Goal: Task Accomplishment & Management: Use online tool/utility

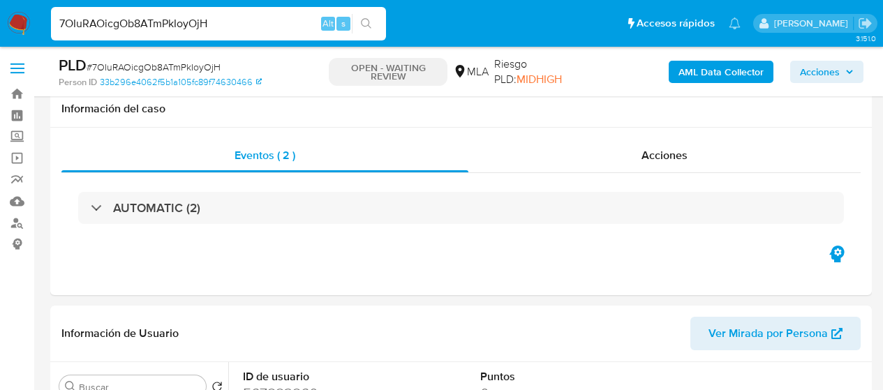
select select "10"
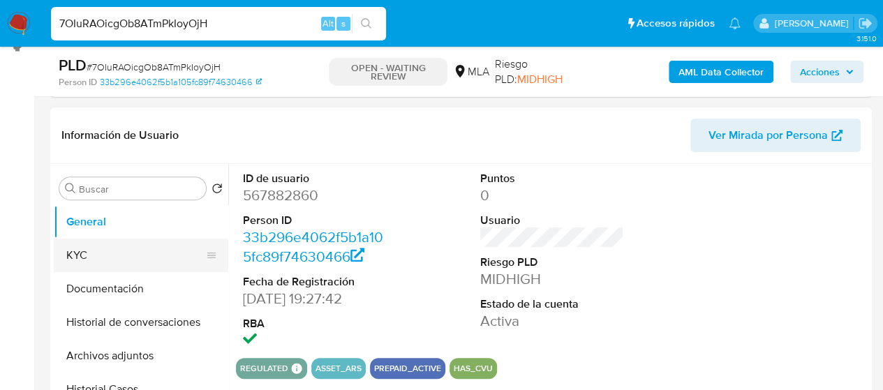
scroll to position [209, 0]
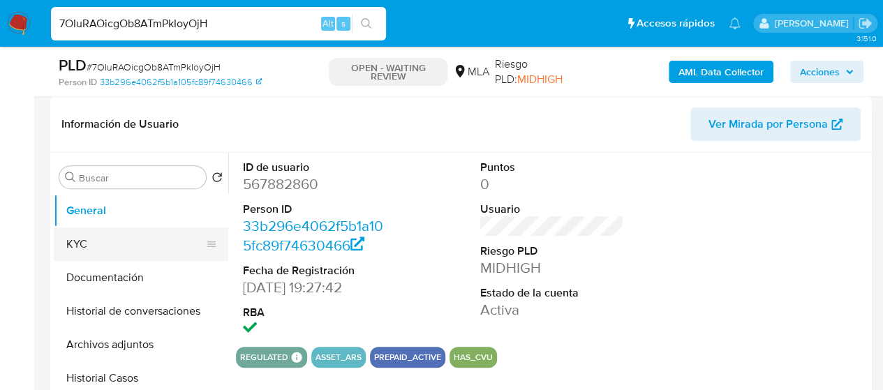
click at [102, 241] on button "KYC" at bounding box center [135, 245] width 163 height 34
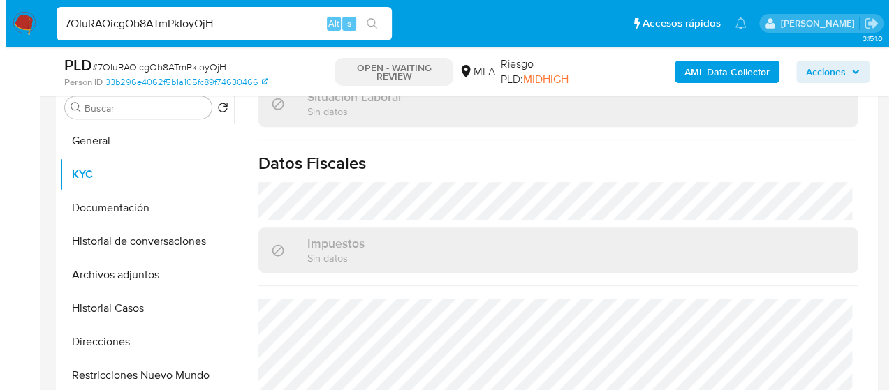
scroll to position [804, 0]
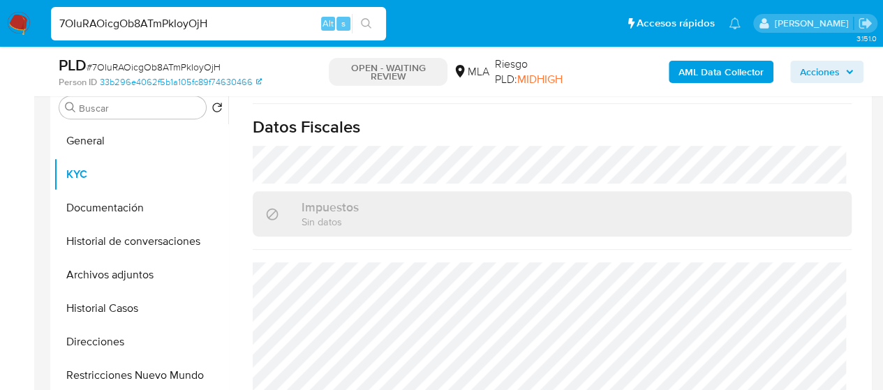
click at [755, 75] on b "AML Data Collector" at bounding box center [721, 72] width 85 height 22
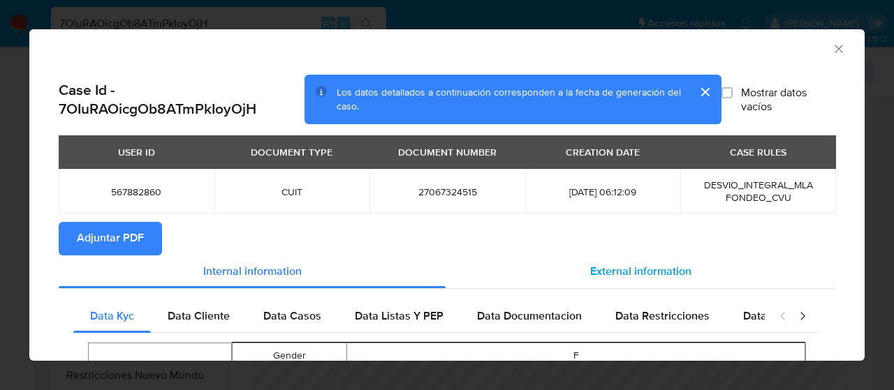
click at [628, 267] on span "External information" at bounding box center [640, 272] width 101 height 16
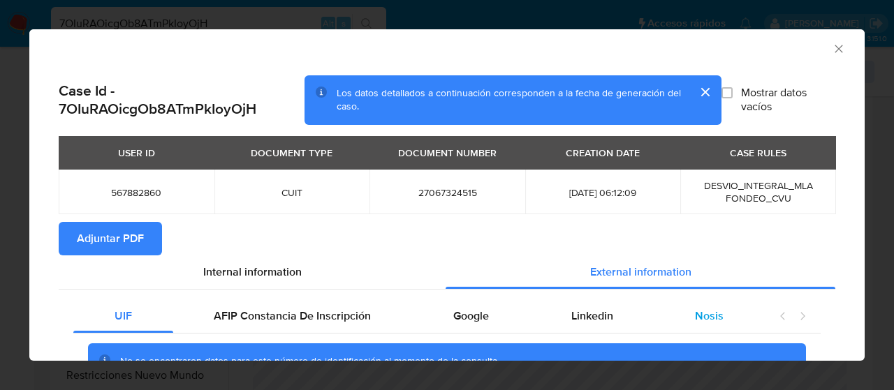
click at [695, 318] on span "Nosis" at bounding box center [709, 316] width 29 height 16
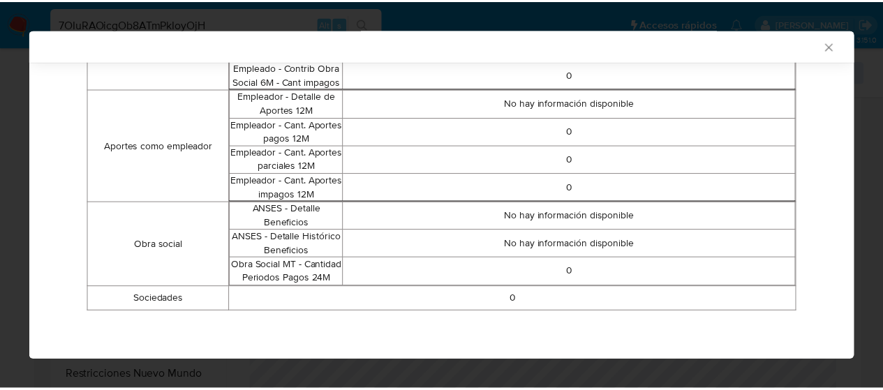
scroll to position [1077, 0]
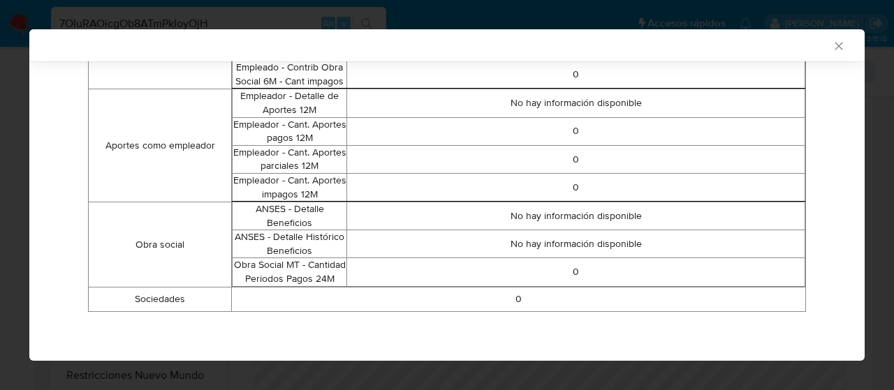
click at [832, 45] on icon "Cerrar ventana" at bounding box center [839, 46] width 14 height 14
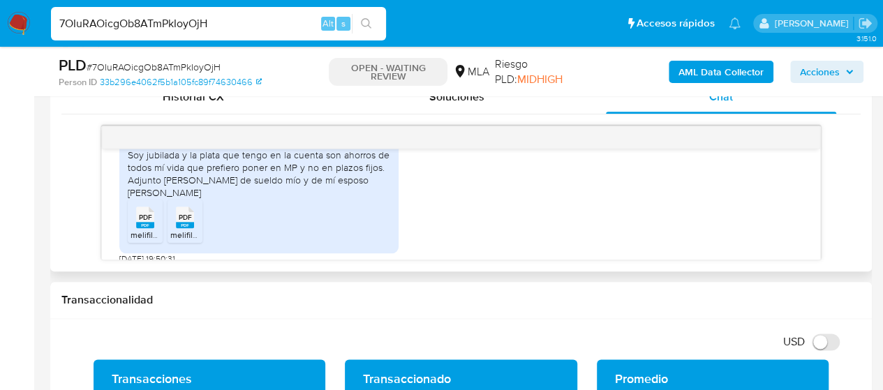
scroll to position [1072, 0]
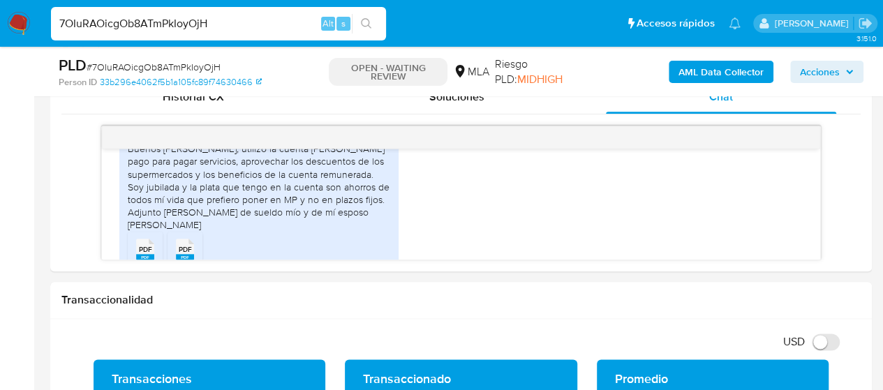
click at [198, 15] on input "7OIuRAOicgOb8ATmPkIoyOjH" at bounding box center [218, 24] width 335 height 18
paste input "U7kCbigZ5YOqOqaz79ZnRsa3"
type input "U7kCbigZ5YOqOqaz79ZnRsa3"
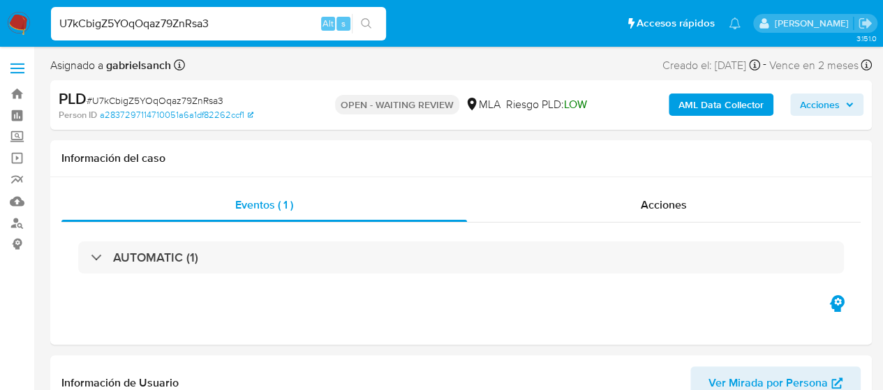
select select "10"
click at [187, 30] on input "U7kCbigZ5YOqOqaz79ZnRsa3" at bounding box center [218, 24] width 335 height 18
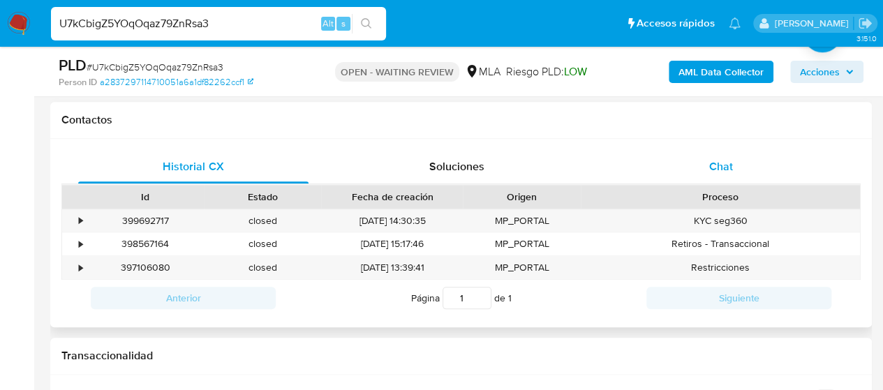
click at [697, 160] on div "Chat" at bounding box center [721, 167] width 230 height 34
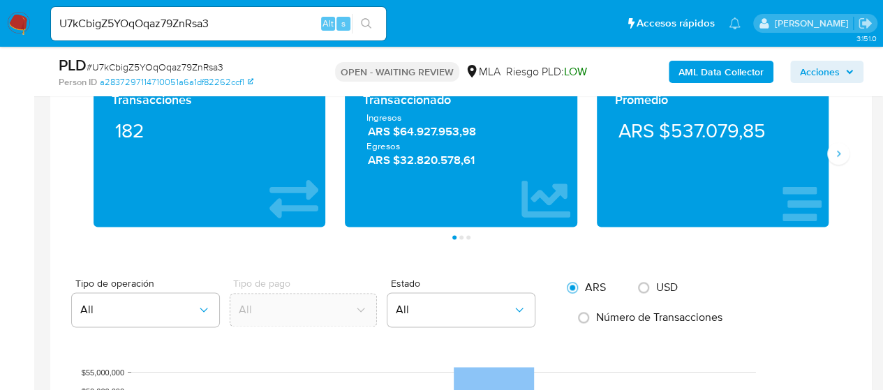
scroll to position [583, 0]
click at [838, 152] on icon "Siguiente" at bounding box center [838, 153] width 11 height 11
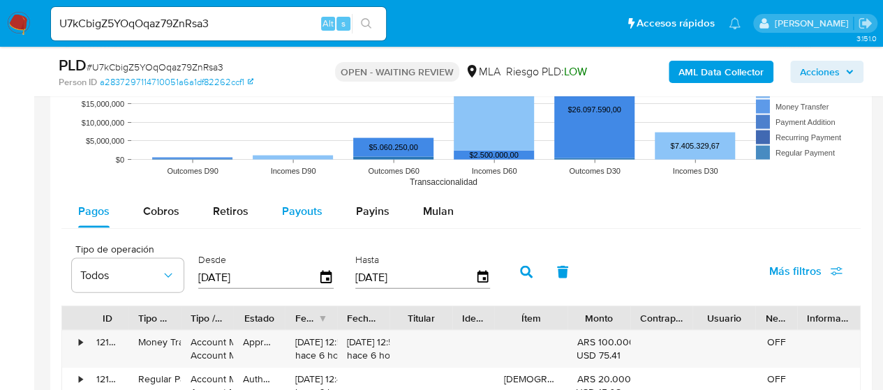
scroll to position [1396, 0]
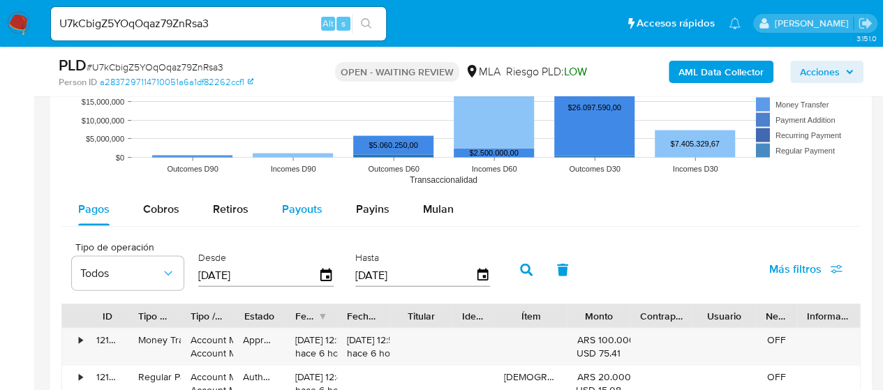
click at [303, 207] on span "Payouts" at bounding box center [302, 209] width 40 height 16
select select "10"
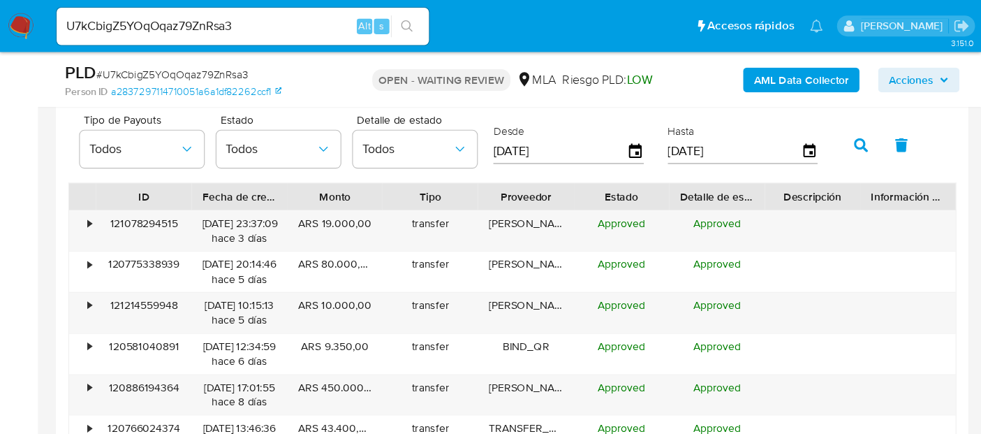
scroll to position [540, 0]
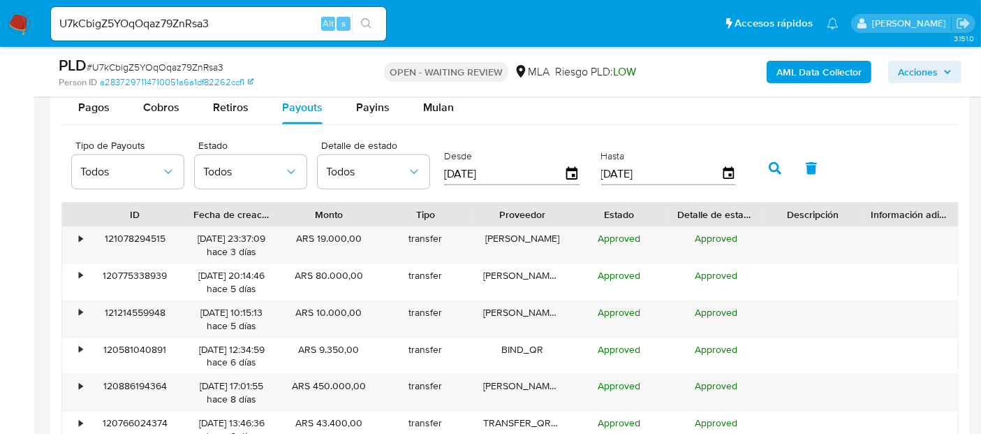
drag, startPoint x: 874, startPoint y: 0, endPoint x: 11, endPoint y: 240, distance: 895.7
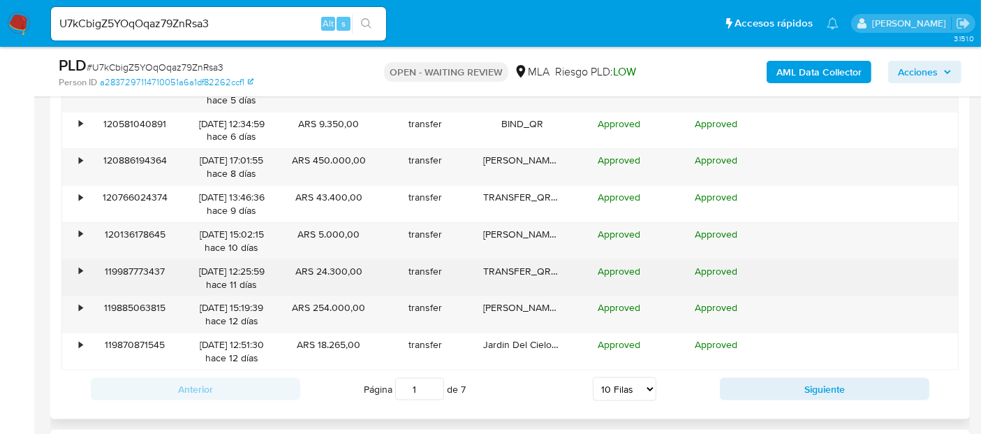
scroll to position [1768, 0]
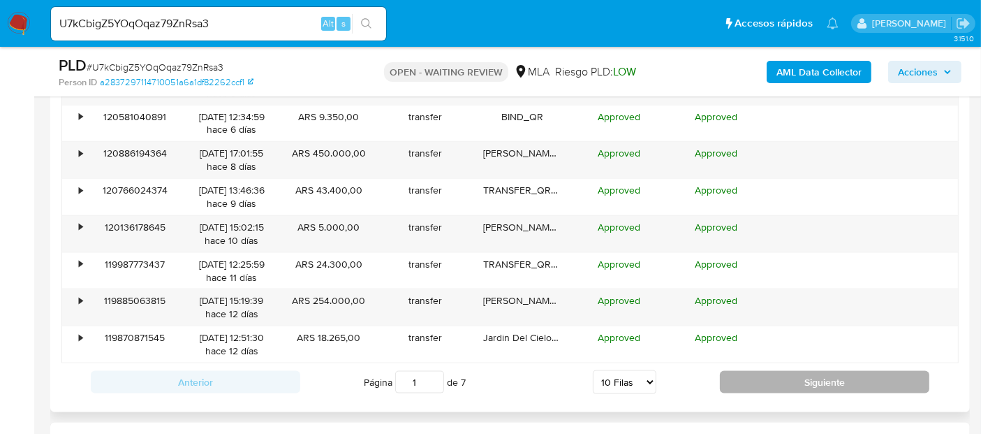
click at [834, 383] on button "Siguiente" at bounding box center [824, 382] width 209 height 22
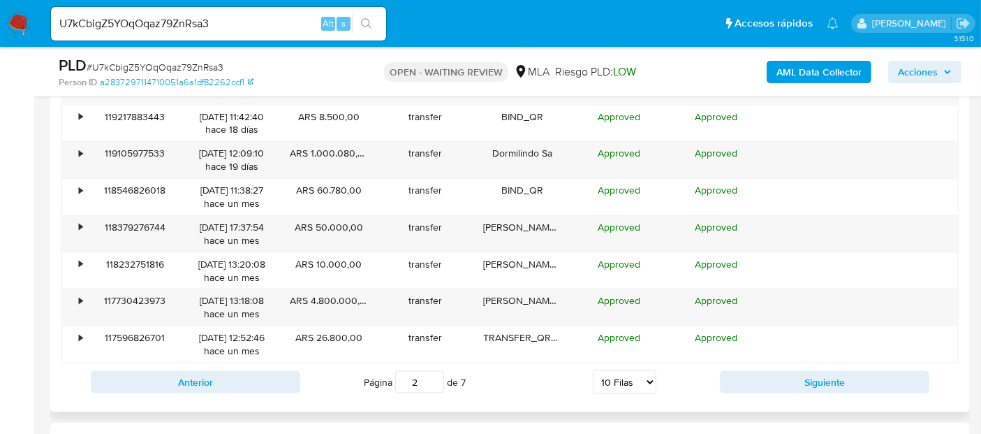
click at [811, 364] on div "Anterior Página 2 de 7 5 Filas 10 Filas 20 Filas 25 Filas 50 Filas 100 Filas Si…" at bounding box center [509, 382] width 897 height 38
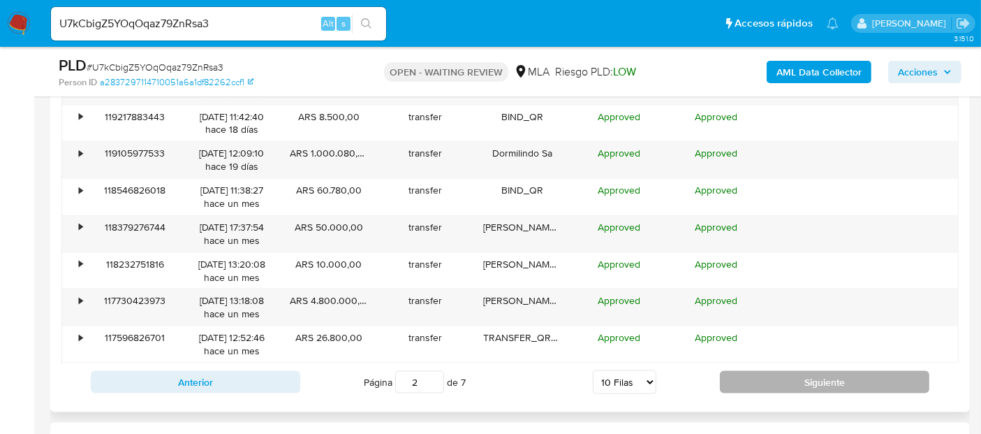
click at [811, 376] on button "Siguiente" at bounding box center [824, 382] width 209 height 22
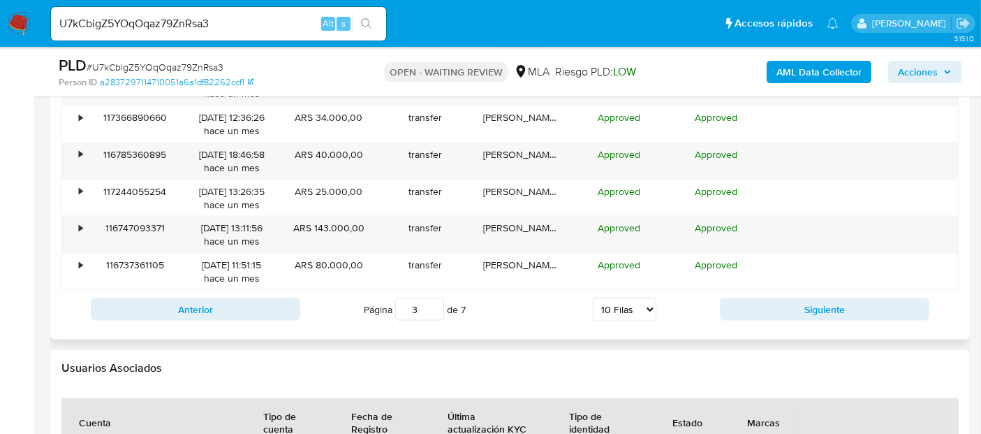
scroll to position [1846, 0]
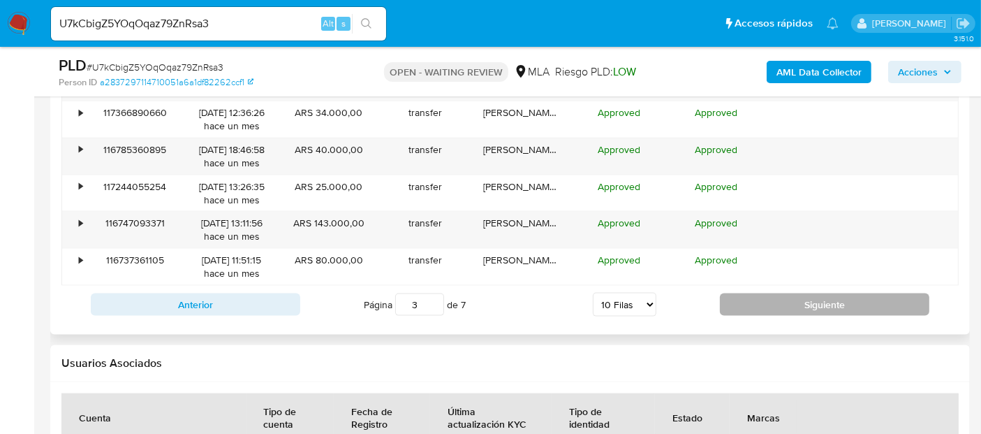
click at [734, 293] on button "Siguiente" at bounding box center [824, 304] width 209 height 22
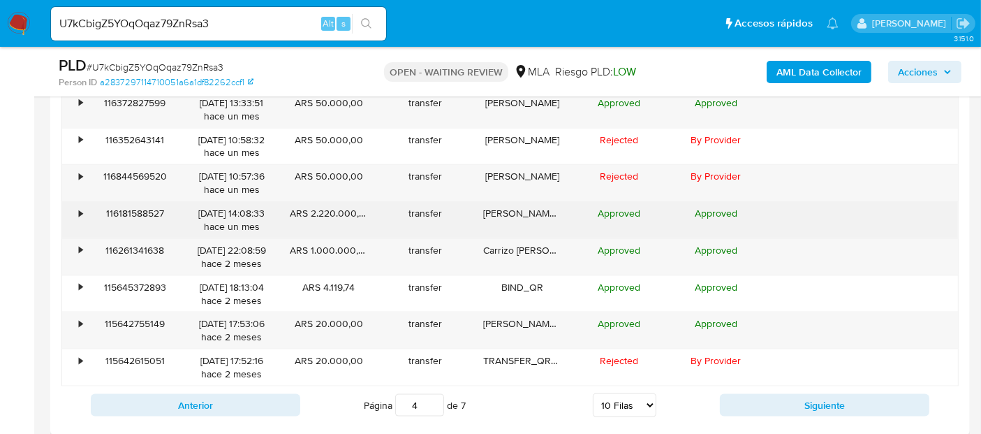
scroll to position [1768, 0]
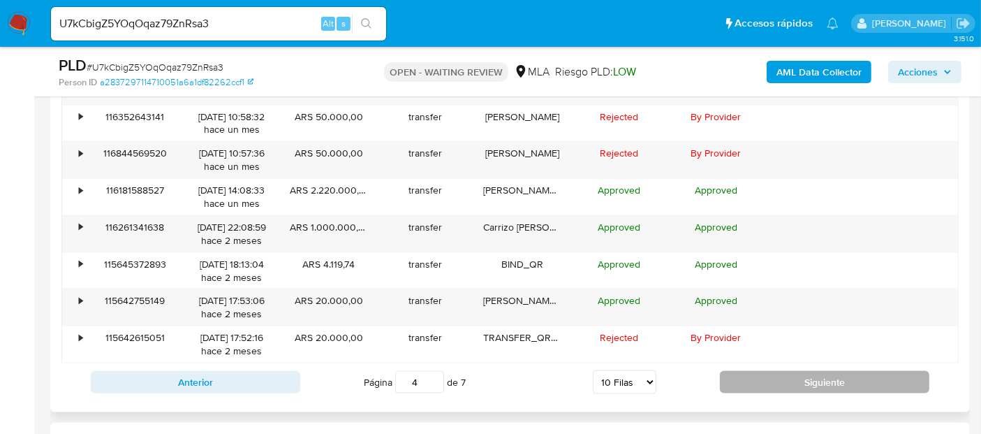
click at [859, 376] on button "Siguiente" at bounding box center [824, 382] width 209 height 22
type input "5"
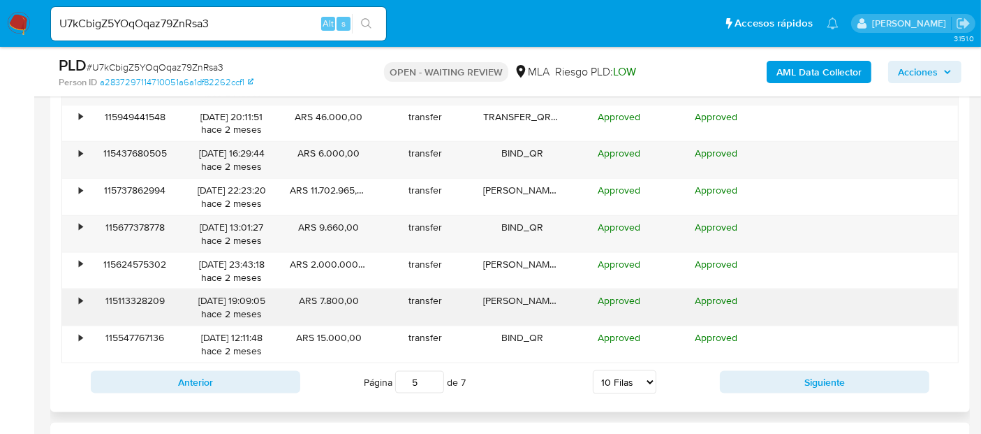
scroll to position [1691, 0]
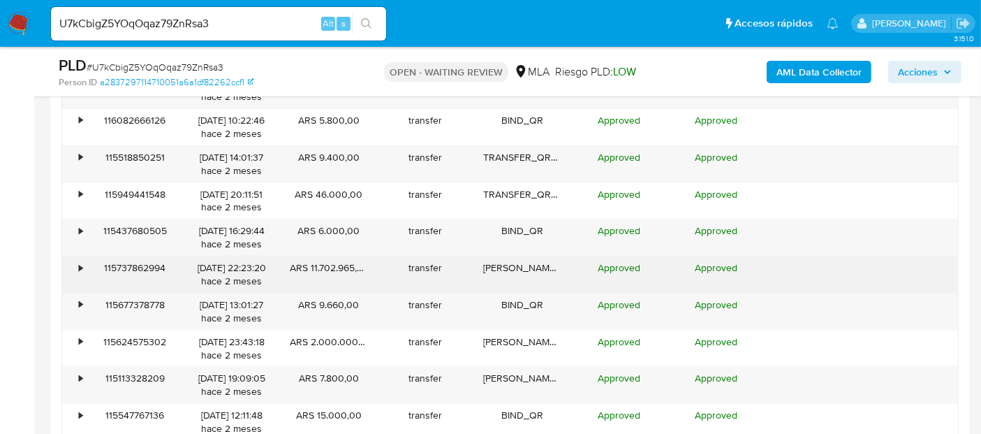
click at [79, 267] on div "•" at bounding box center [80, 267] width 3 height 13
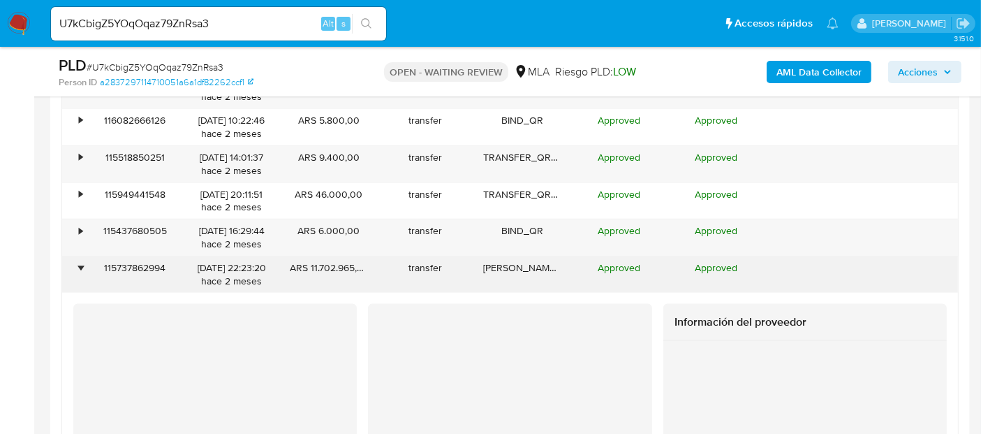
click at [79, 267] on div "•" at bounding box center [80, 267] width 3 height 13
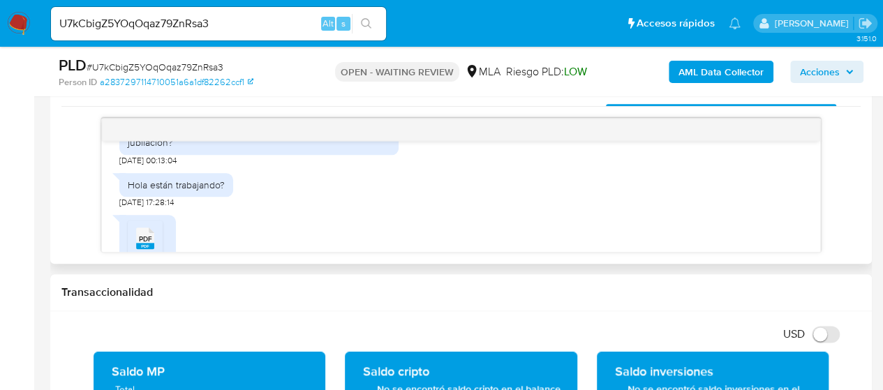
scroll to position [1249, 0]
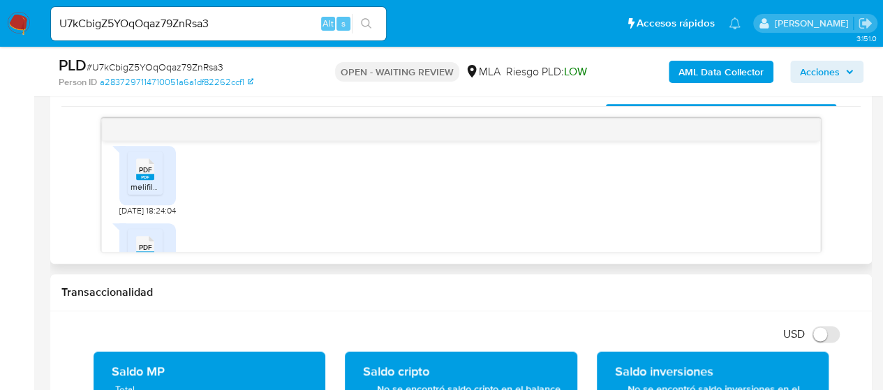
click at [144, 180] on icon at bounding box center [145, 169] width 18 height 22
click at [149, 182] on span "PDF" at bounding box center [145, 177] width 13 height 9
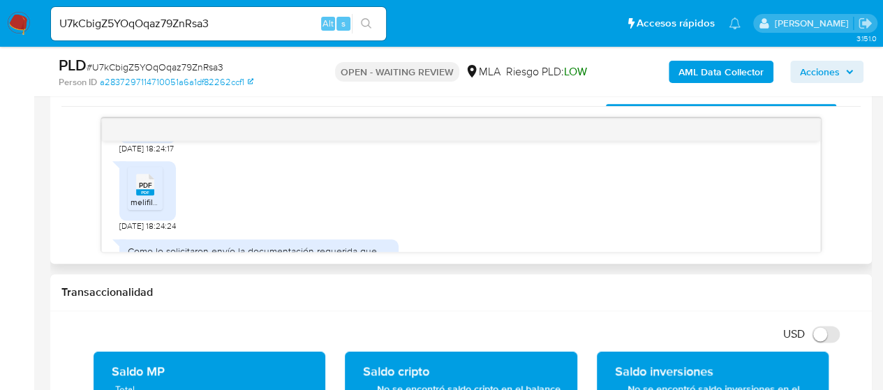
click at [149, 197] on icon "PDF" at bounding box center [145, 184] width 18 height 24
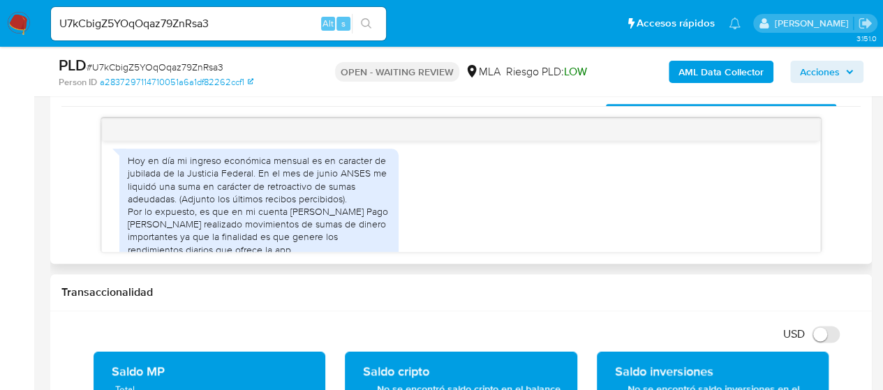
scroll to position [1536, 0]
click at [205, 23] on input "U7kCbigZ5YOqOqaz79ZnRsa3" at bounding box center [218, 24] width 335 height 18
paste input "v5Uz7lNKAA3DIxFZlGnRyTsm"
type input "v5Uz7lNKAA3DIxFZlGnRyTsm"
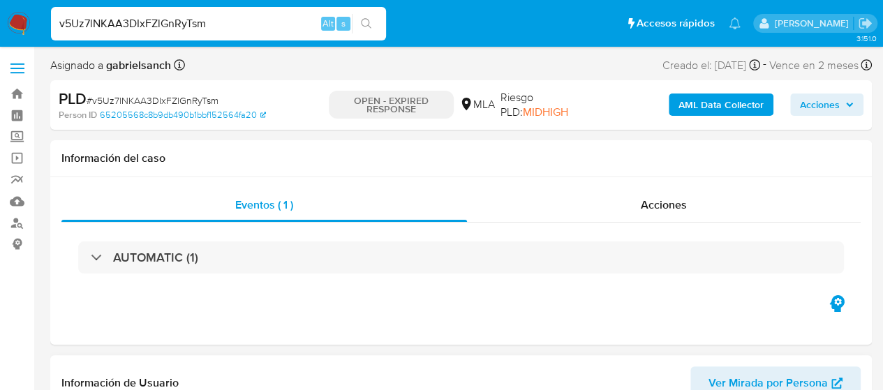
select select "10"
click at [170, 29] on input "v5Uz7lNKAA3DIxFZlGnRyTsm" at bounding box center [218, 24] width 335 height 18
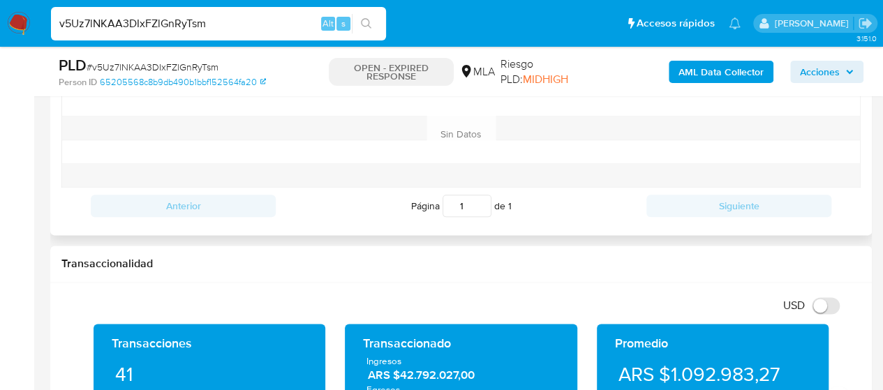
scroll to position [908, 0]
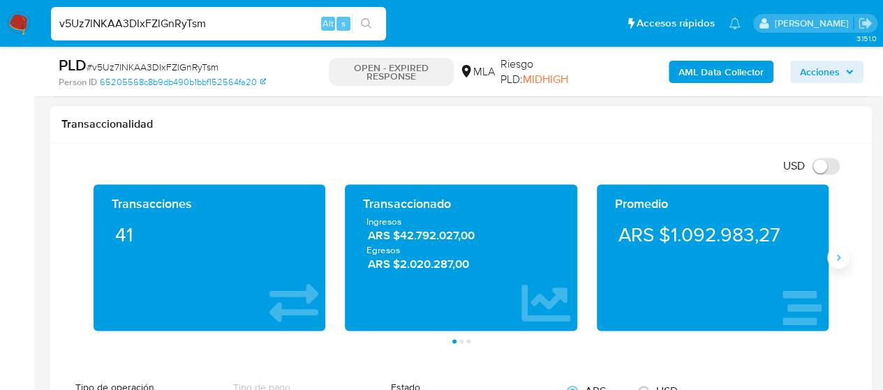
click at [838, 256] on icon "Siguiente" at bounding box center [838, 257] width 3 height 6
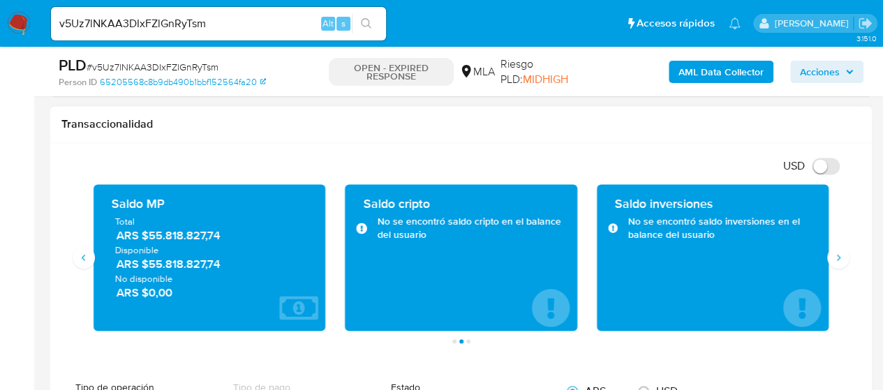
drag, startPoint x: 144, startPoint y: 240, endPoint x: 232, endPoint y: 241, distance: 88.0
click at [232, 244] on span "Disponible" at bounding box center [209, 250] width 189 height 13
drag, startPoint x: 236, startPoint y: 233, endPoint x: 144, endPoint y: 238, distance: 92.3
click at [144, 238] on span "ARS $55.818.827,74" at bounding box center [211, 236] width 188 height 16
click at [191, 23] on input "v5Uz7lNKAA3DIxFZlGnRyTsm" at bounding box center [218, 24] width 335 height 18
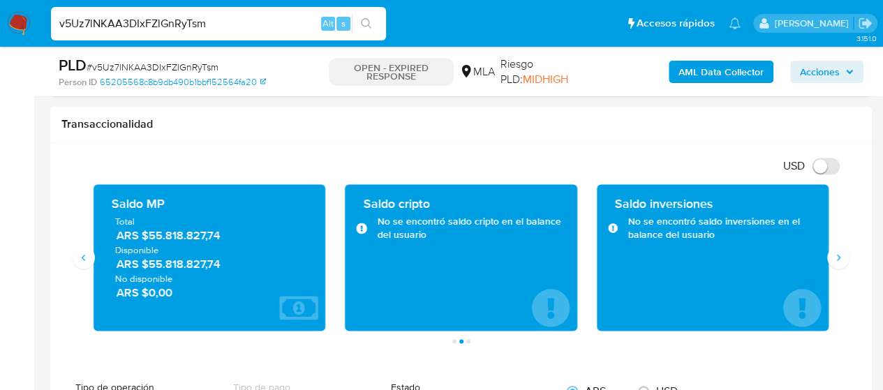
click at [191, 23] on input "v5Uz7lNKAA3DIxFZlGnRyTsm" at bounding box center [218, 24] width 335 height 18
paste input "e2xw5FkVzJcWBuTkKEFsrIMX"
type input "e2xw5FkVzJcWBuTkKEFsrIMX"
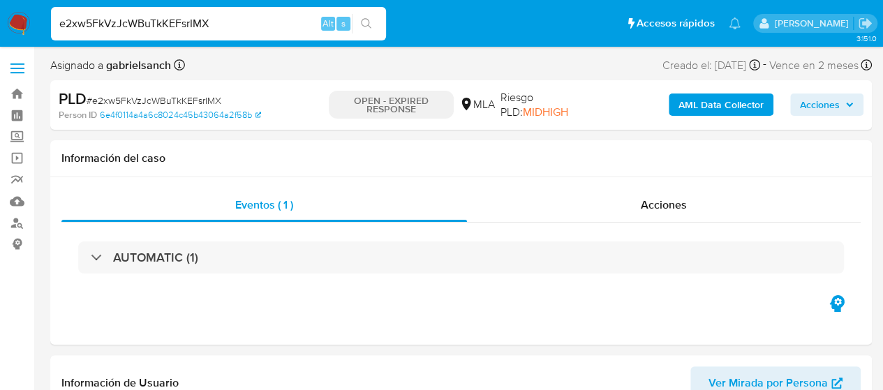
select select "10"
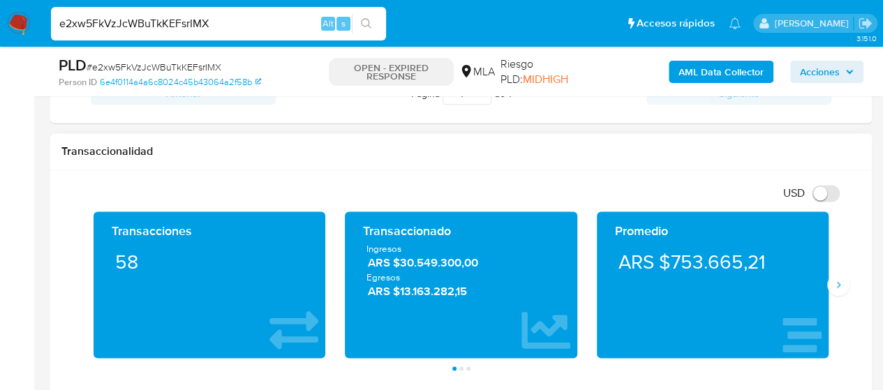
scroll to position [698, 0]
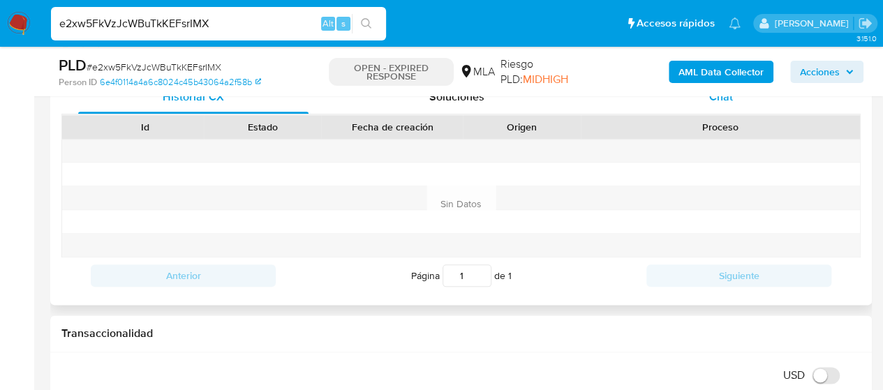
click at [705, 101] on div "Chat" at bounding box center [721, 97] width 230 height 34
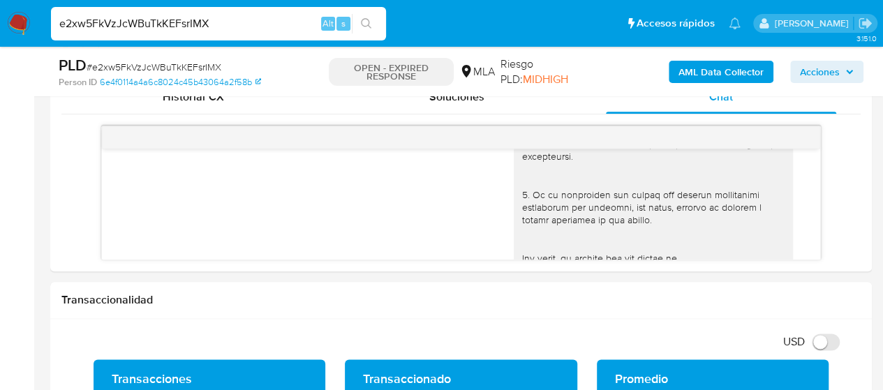
scroll to position [219, 0]
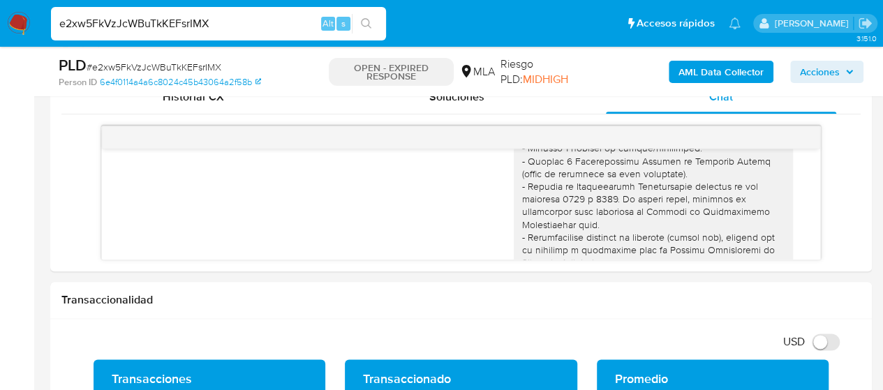
click at [144, 15] on input "e2xw5FkVzJcWBuTkKEFsrIMX" at bounding box center [218, 24] width 335 height 18
paste input "aPV6DUVaoCExx8VE7yq4kYGL"
type input "aPV6DUVaoCExx8VE7yq4kYGL"
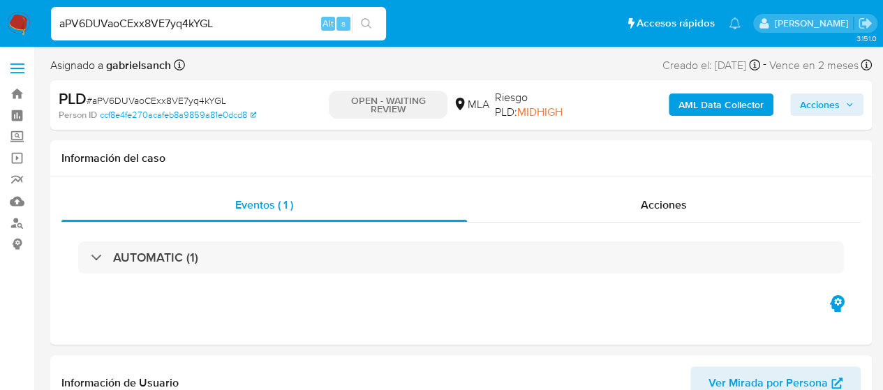
select select "10"
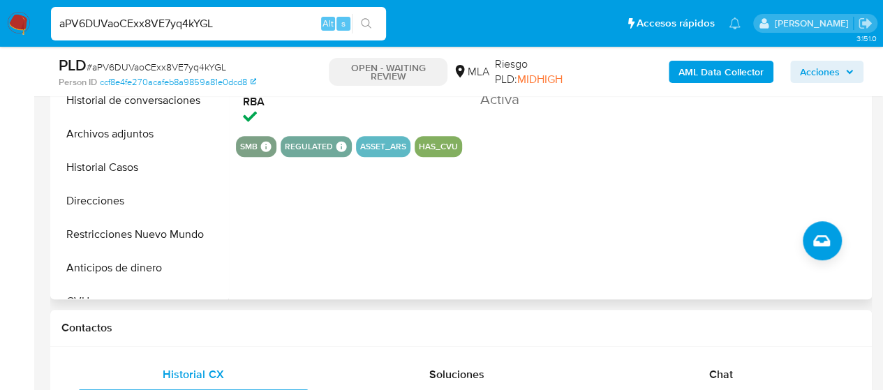
scroll to position [489, 0]
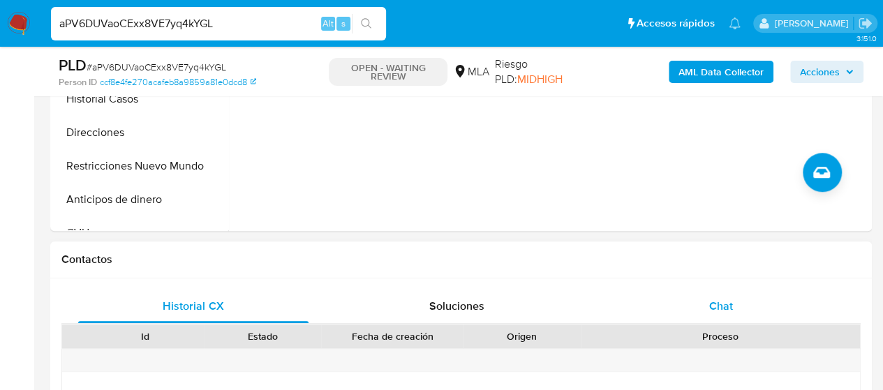
click at [734, 300] on div "Chat" at bounding box center [721, 307] width 230 height 34
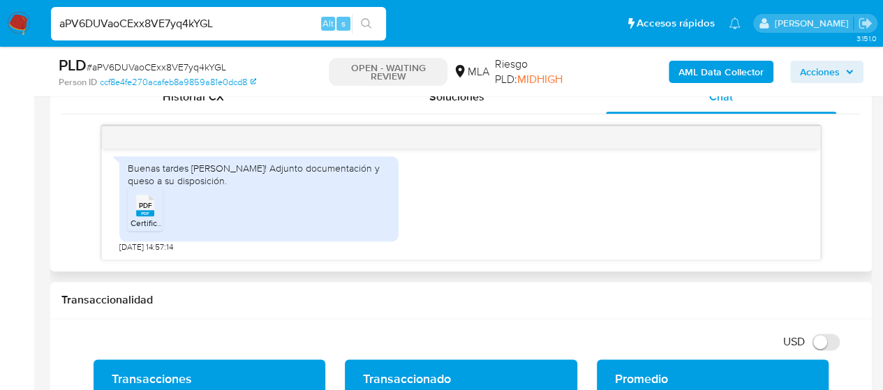
scroll to position [1091, 0]
click at [138, 217] on span "Certificación de ingresos.pdf" at bounding box center [185, 223] width 108 height 12
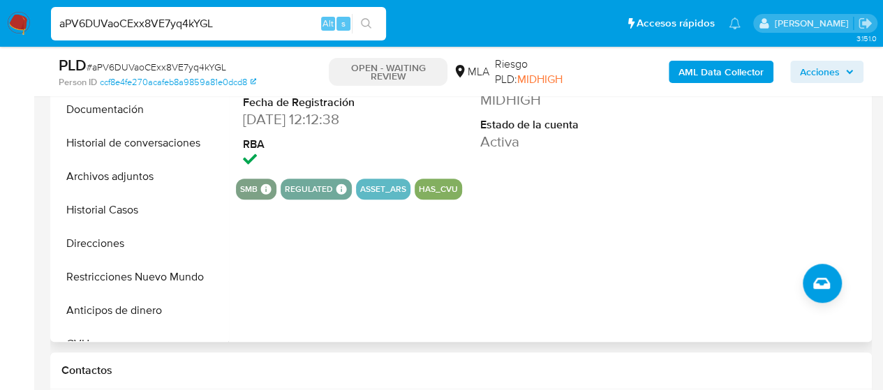
scroll to position [349, 0]
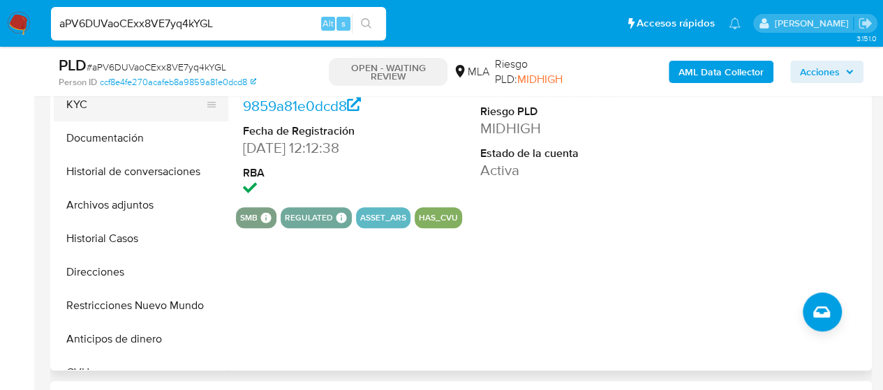
click at [107, 113] on button "KYC" at bounding box center [135, 105] width 163 height 34
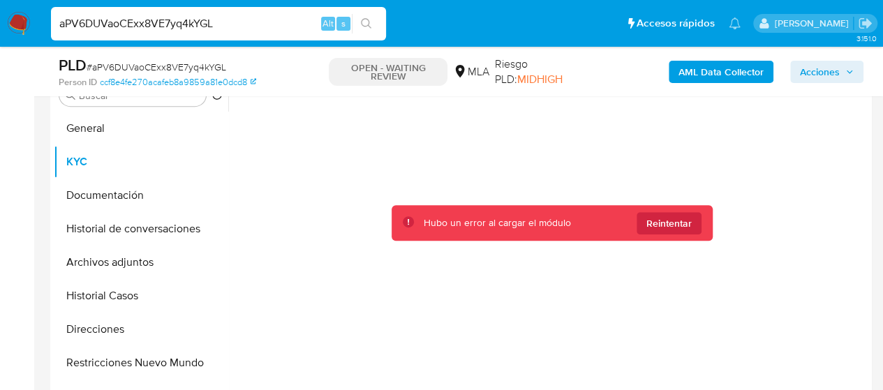
scroll to position [279, 0]
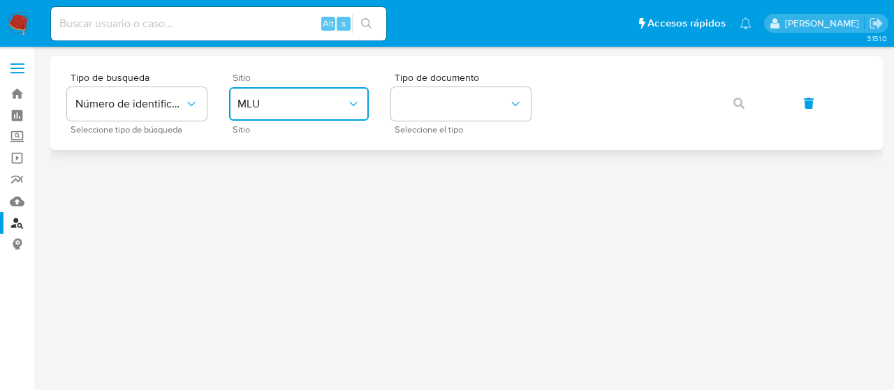
click at [287, 105] on span "MLU" at bounding box center [291, 104] width 109 height 14
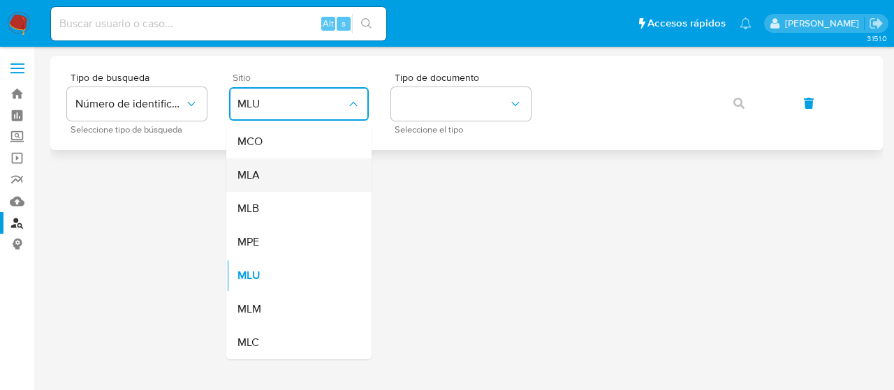
click at [302, 167] on div "MLA" at bounding box center [294, 175] width 114 height 34
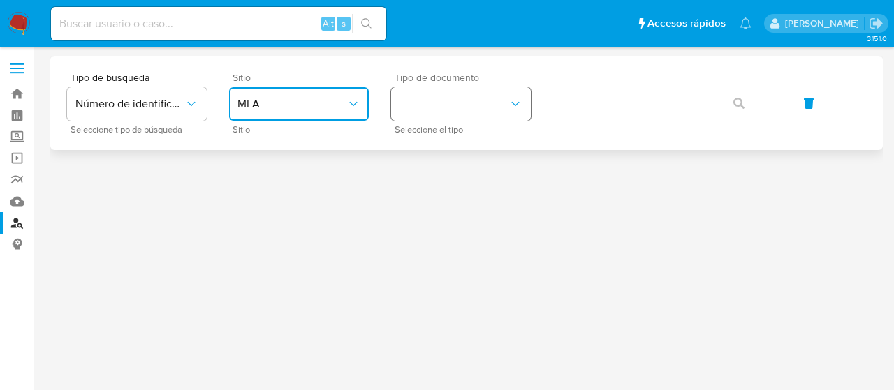
click at [455, 110] on button "identificationType" at bounding box center [461, 104] width 140 height 34
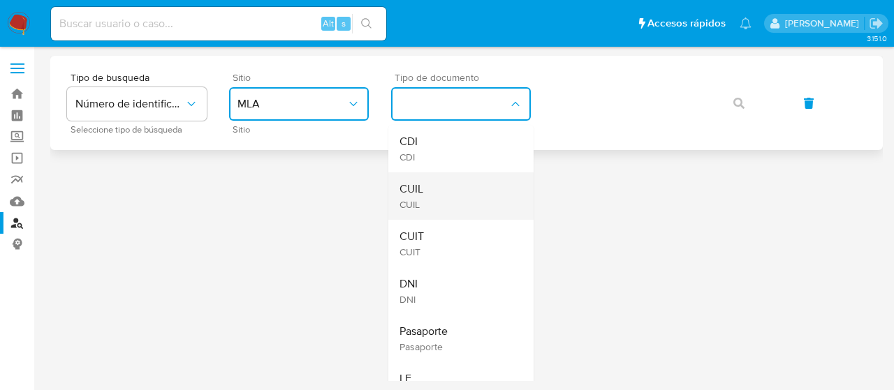
click at [437, 182] on div "CUIL CUIL" at bounding box center [456, 195] width 114 height 47
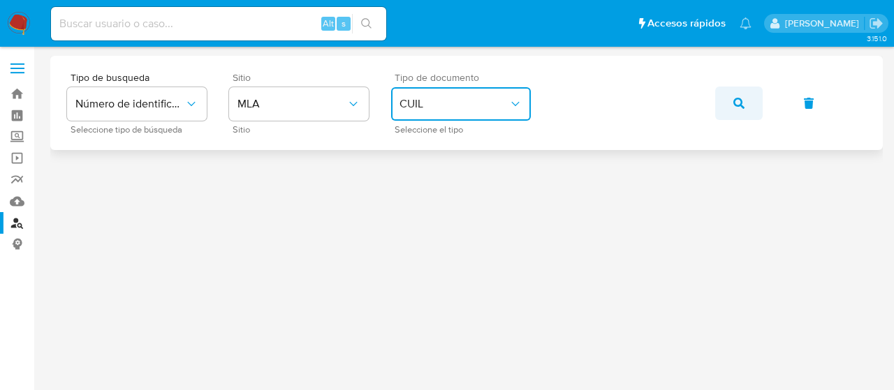
click at [732, 99] on button "button" at bounding box center [738, 104] width 47 height 34
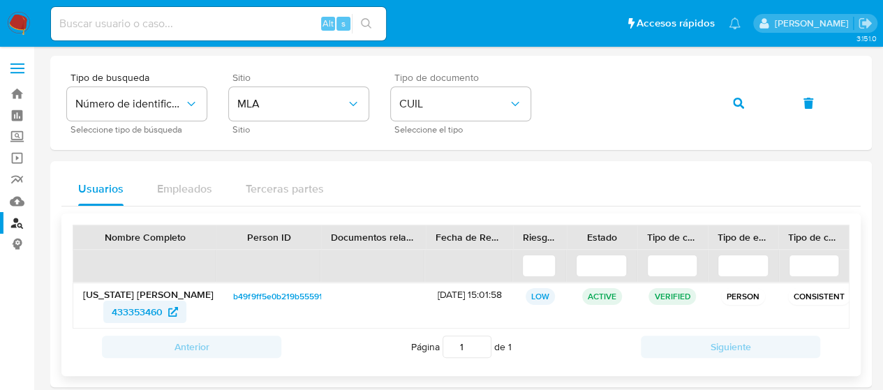
click at [134, 306] on span "433353460" at bounding box center [137, 312] width 51 height 22
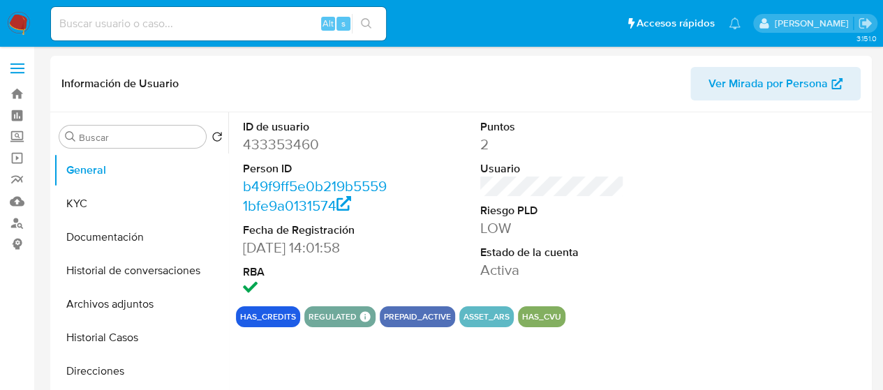
select select "10"
click at [73, 206] on button "KYC" at bounding box center [135, 204] width 163 height 34
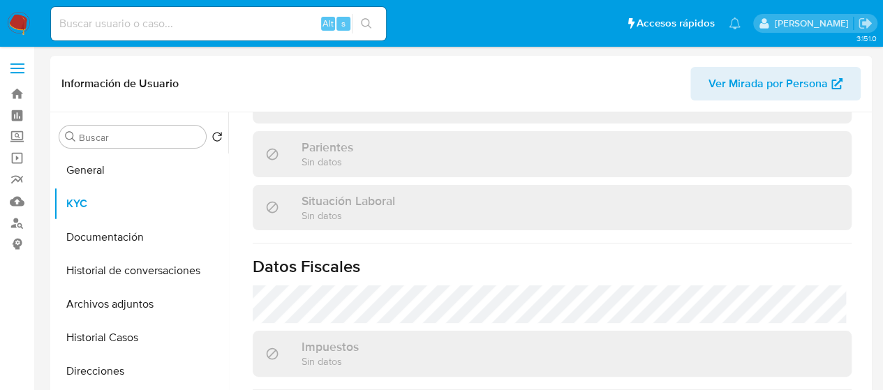
scroll to position [788, 0]
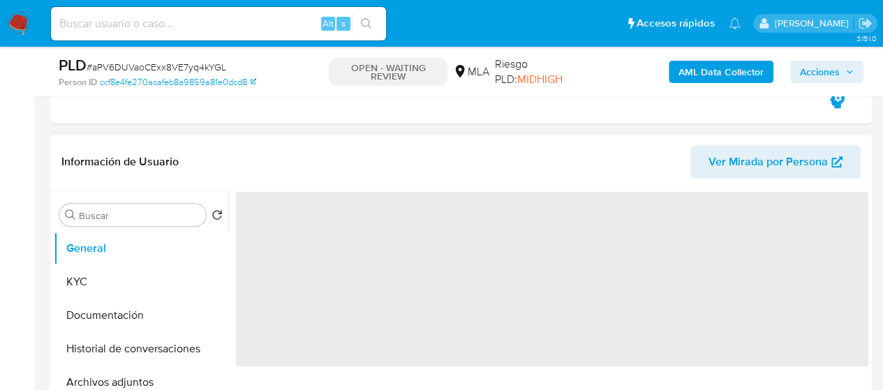
scroll to position [279, 0]
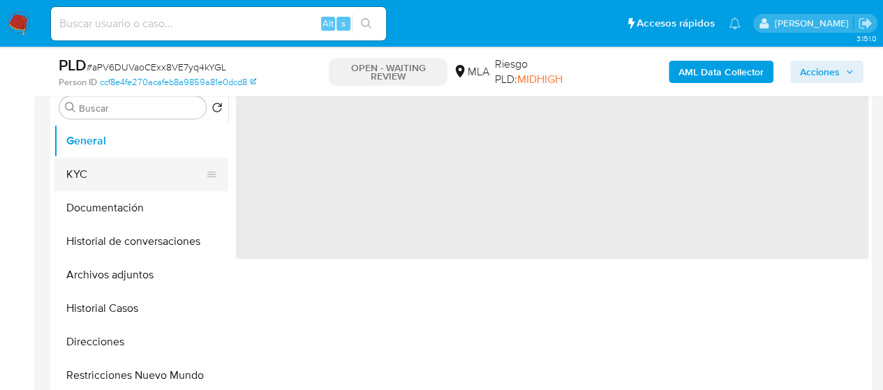
click at [82, 179] on button "KYC" at bounding box center [135, 175] width 163 height 34
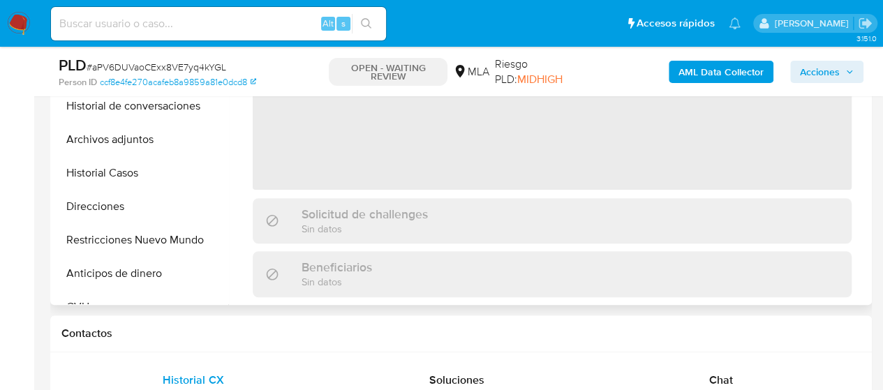
scroll to position [419, 0]
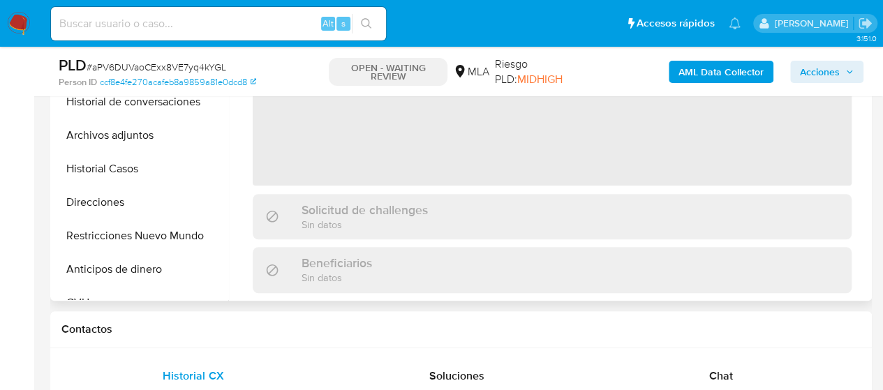
select select "10"
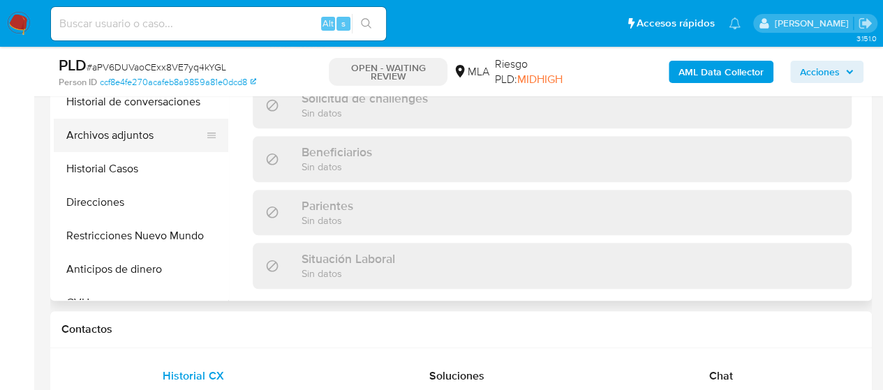
scroll to position [788, 0]
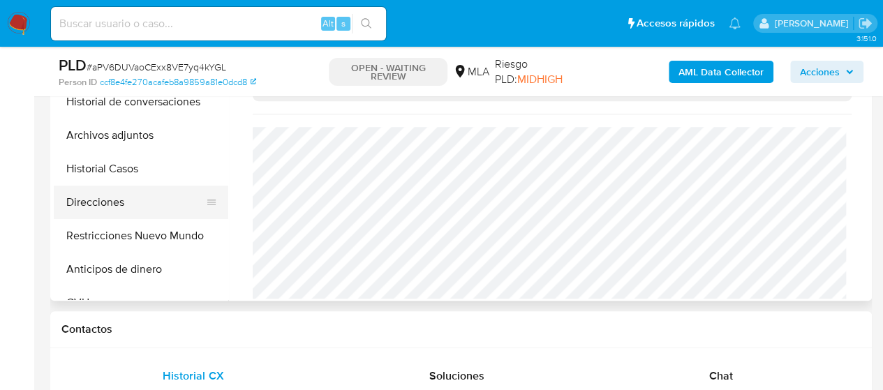
click at [105, 203] on button "Direcciones" at bounding box center [135, 203] width 163 height 34
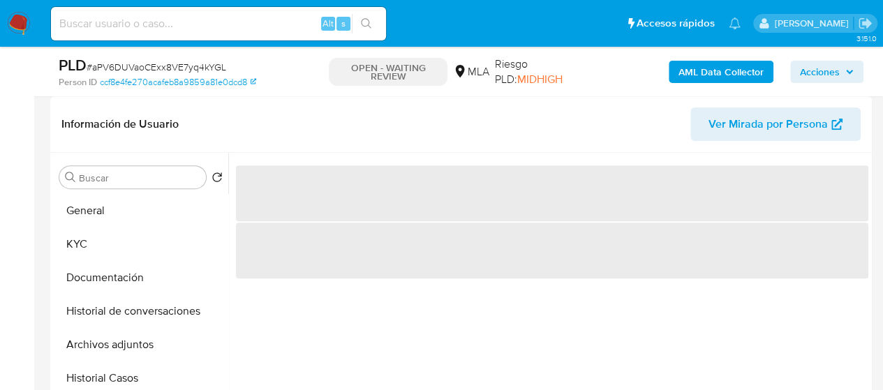
scroll to position [279, 0]
